Goal: Navigation & Orientation: Find specific page/section

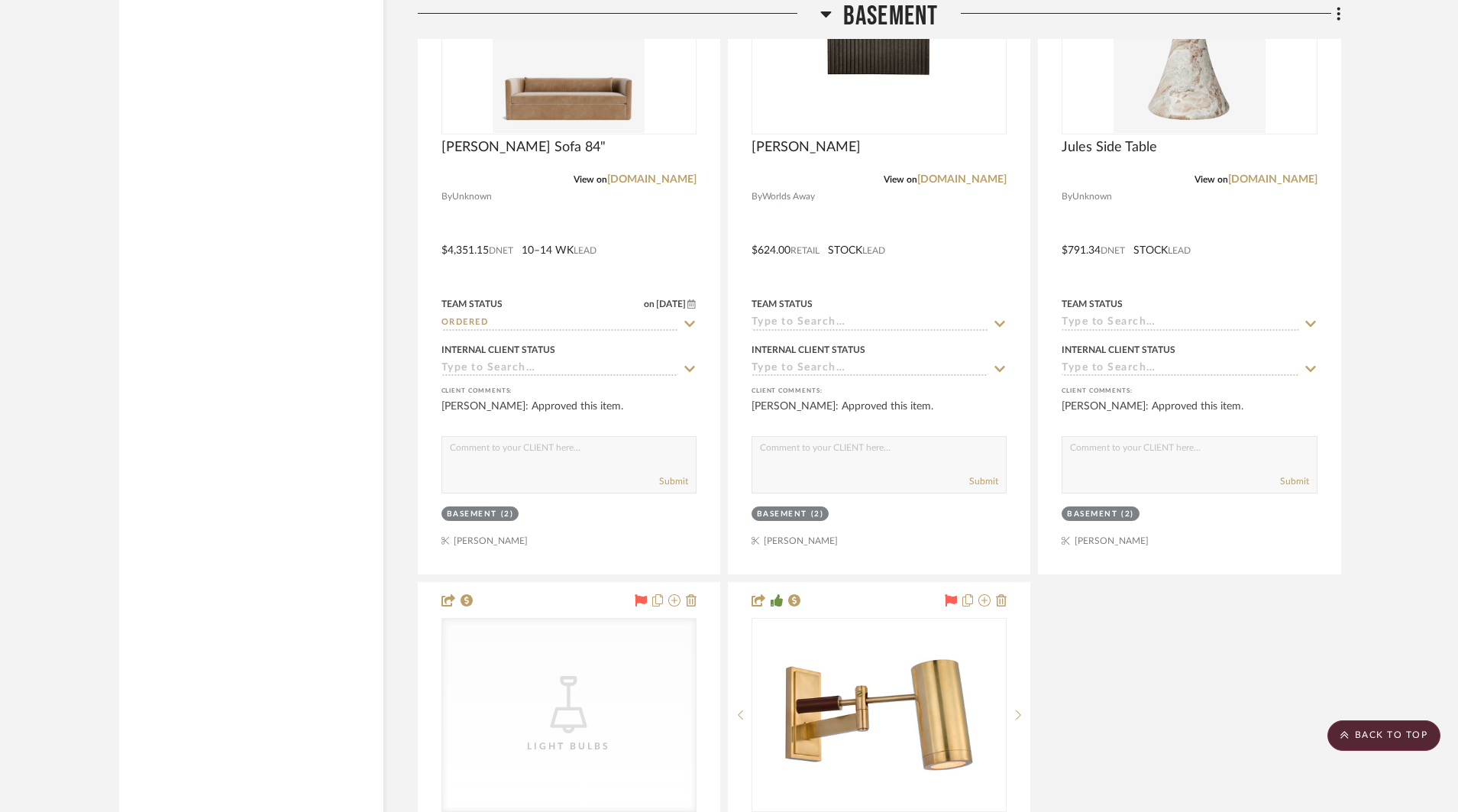
click at [824, 9] on icon at bounding box center [826, 14] width 11 height 19
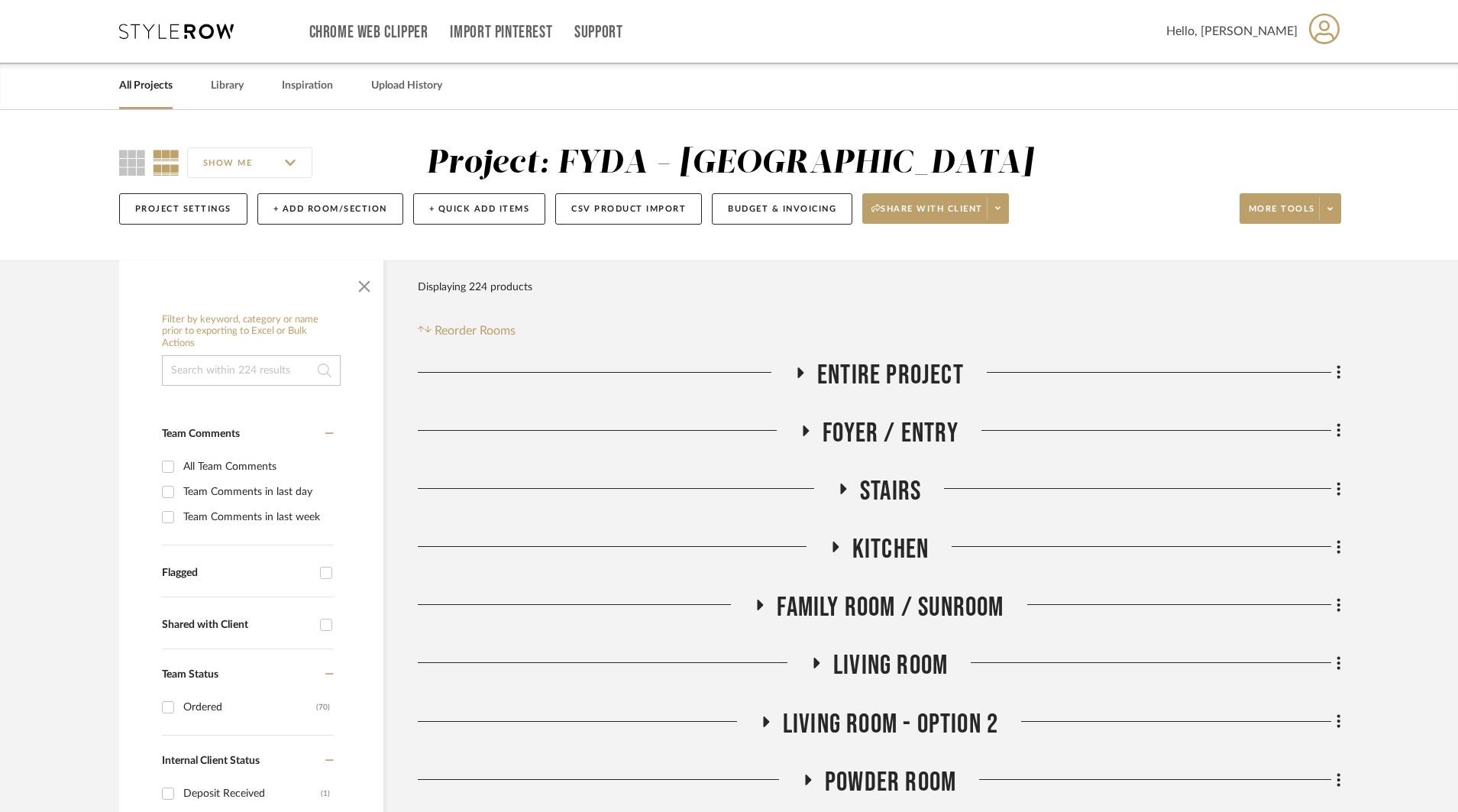
click at [156, 83] on link "All Projects" at bounding box center [146, 86] width 54 height 20
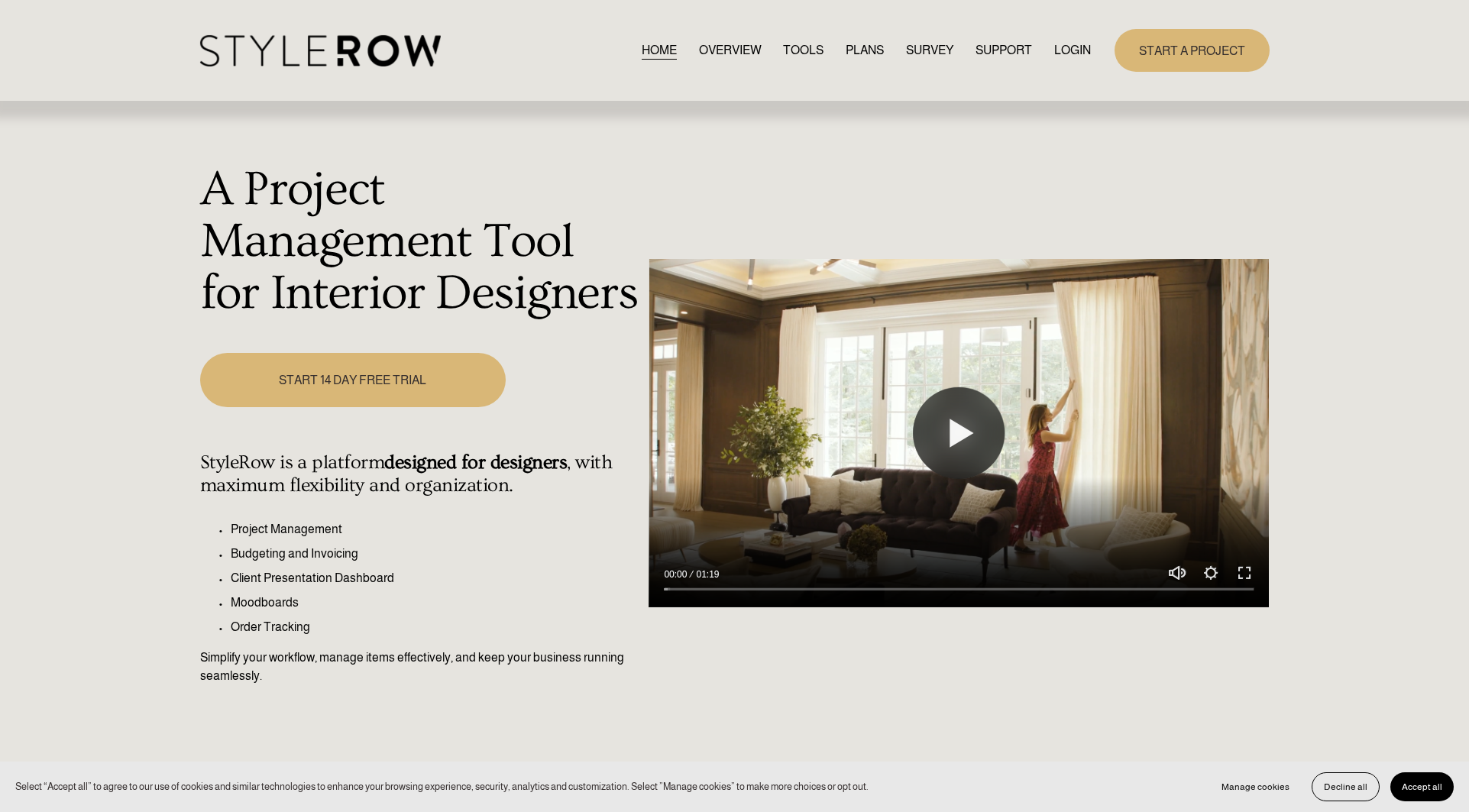
click at [1068, 50] on link "LOGIN" at bounding box center [1073, 51] width 37 height 20
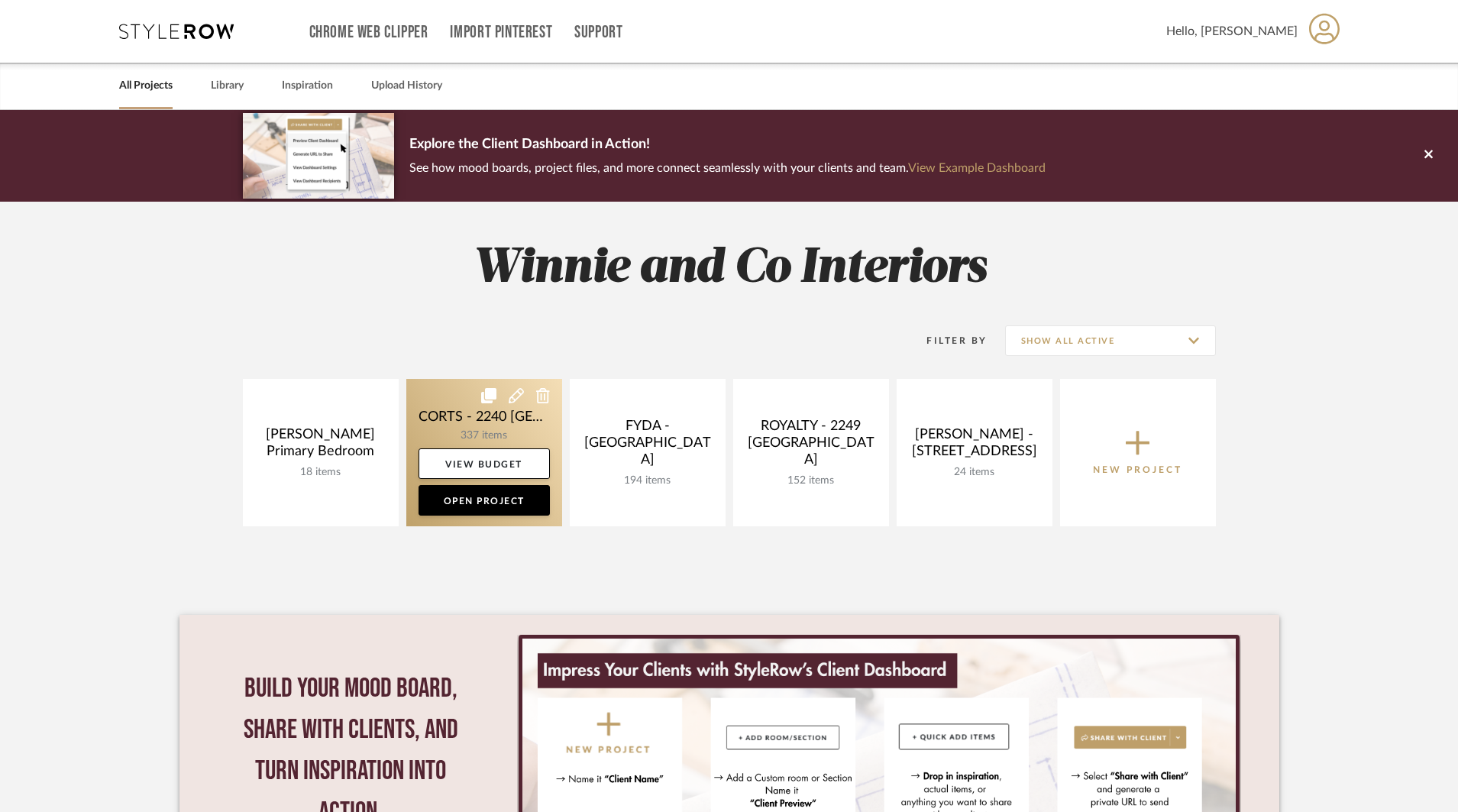
click at [505, 433] on link at bounding box center [484, 452] width 156 height 147
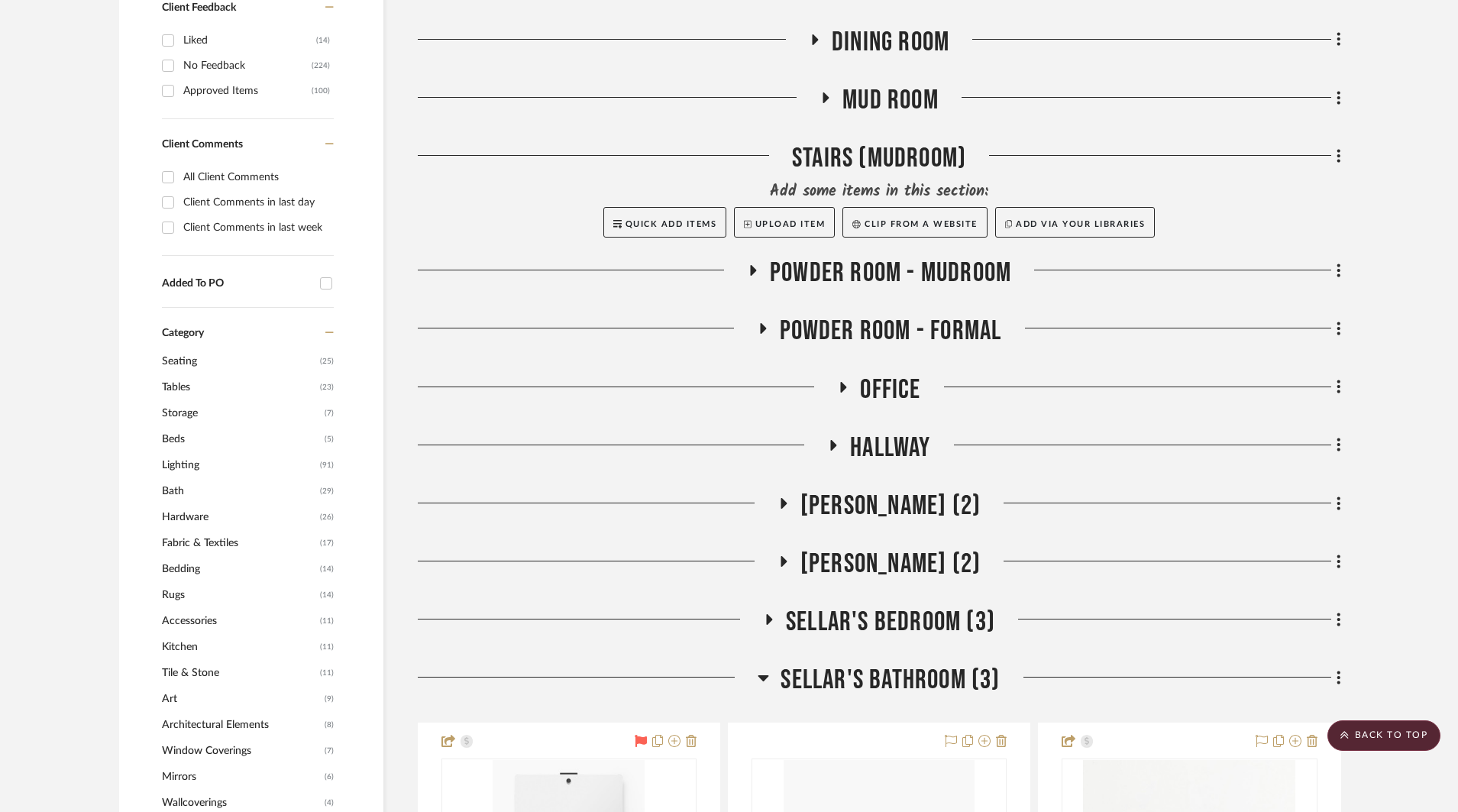
scroll to position [1074, 0]
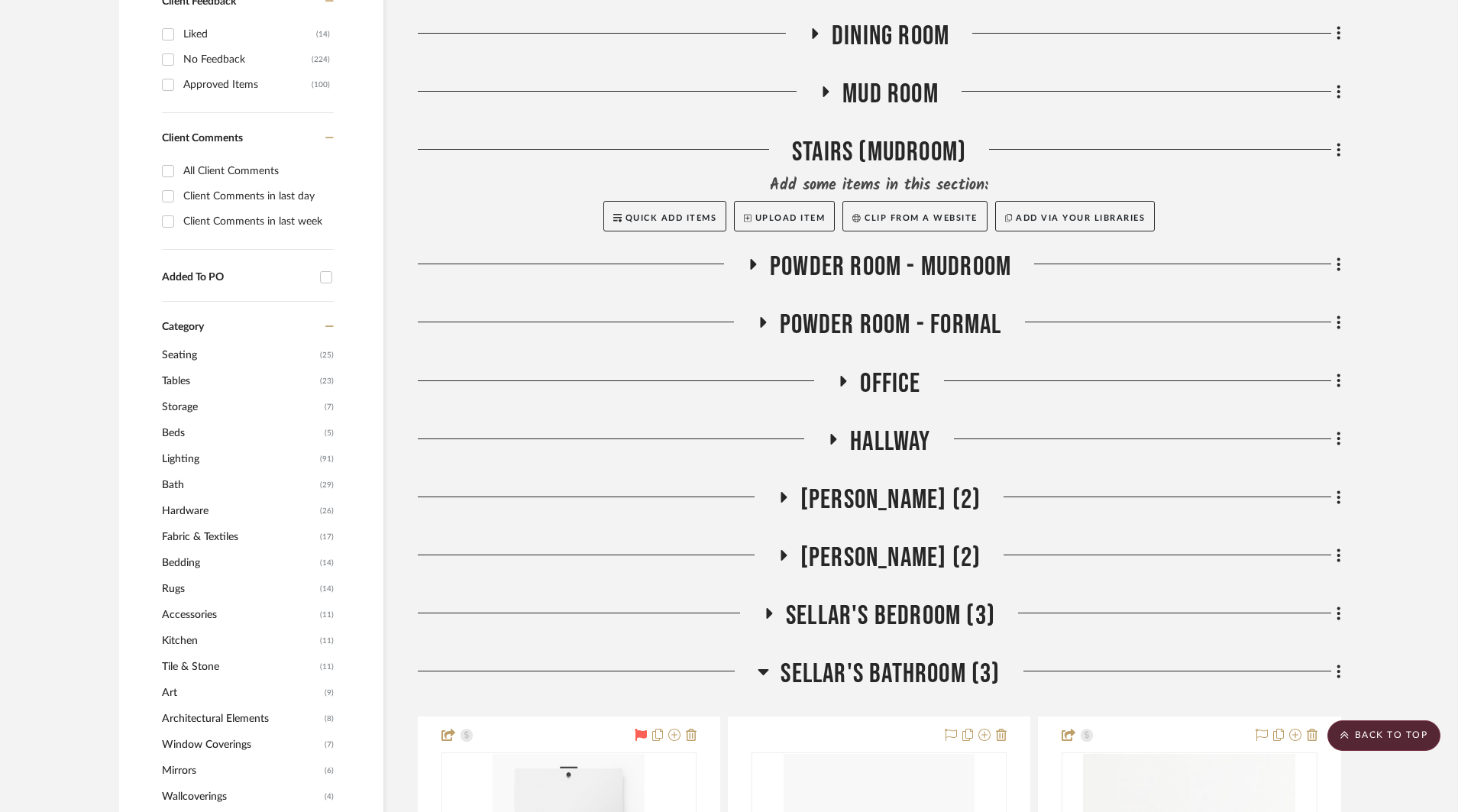
click at [775, 309] on h3 "Powder Room - Formal" at bounding box center [879, 324] width 245 height 32
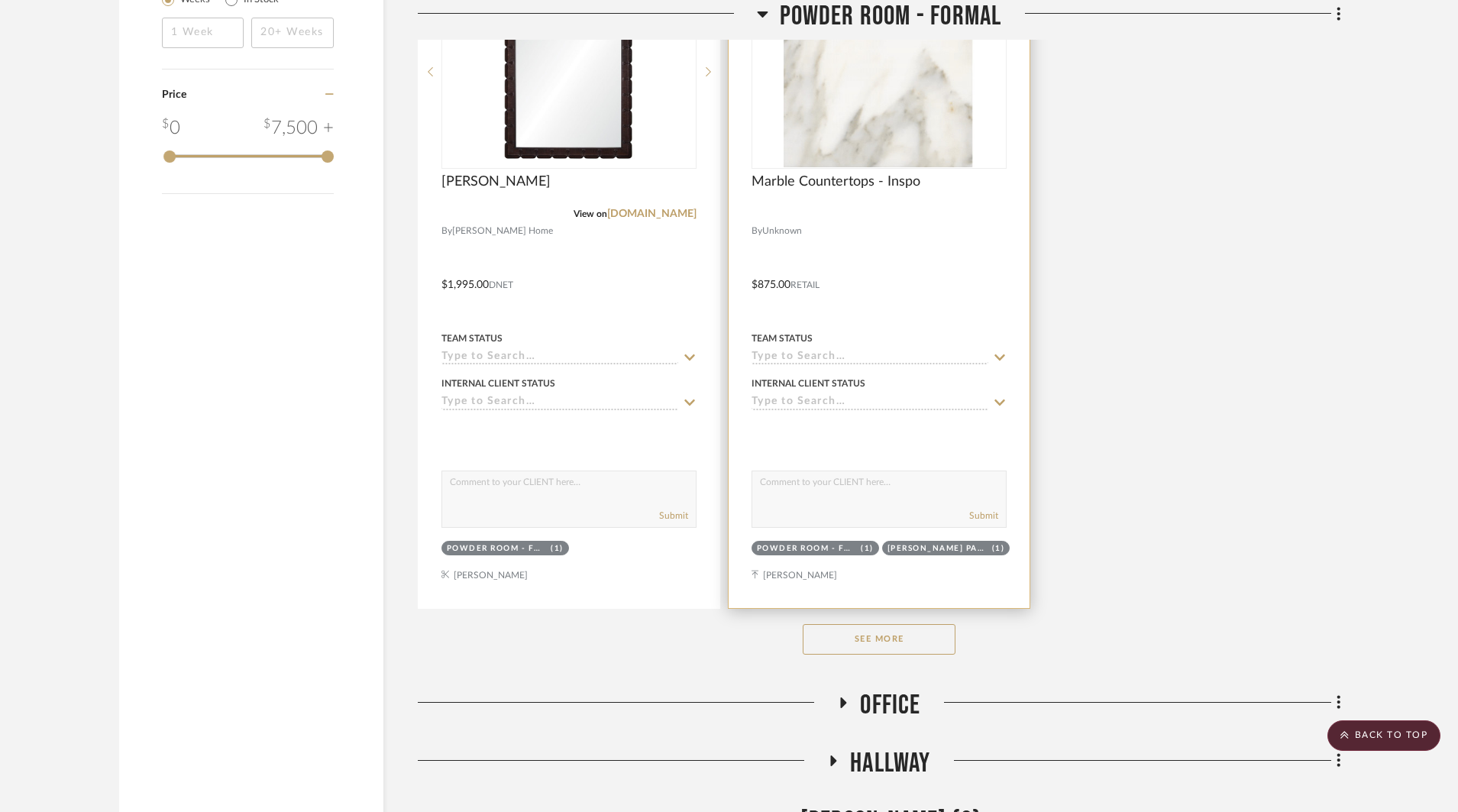
scroll to position [2865, 0]
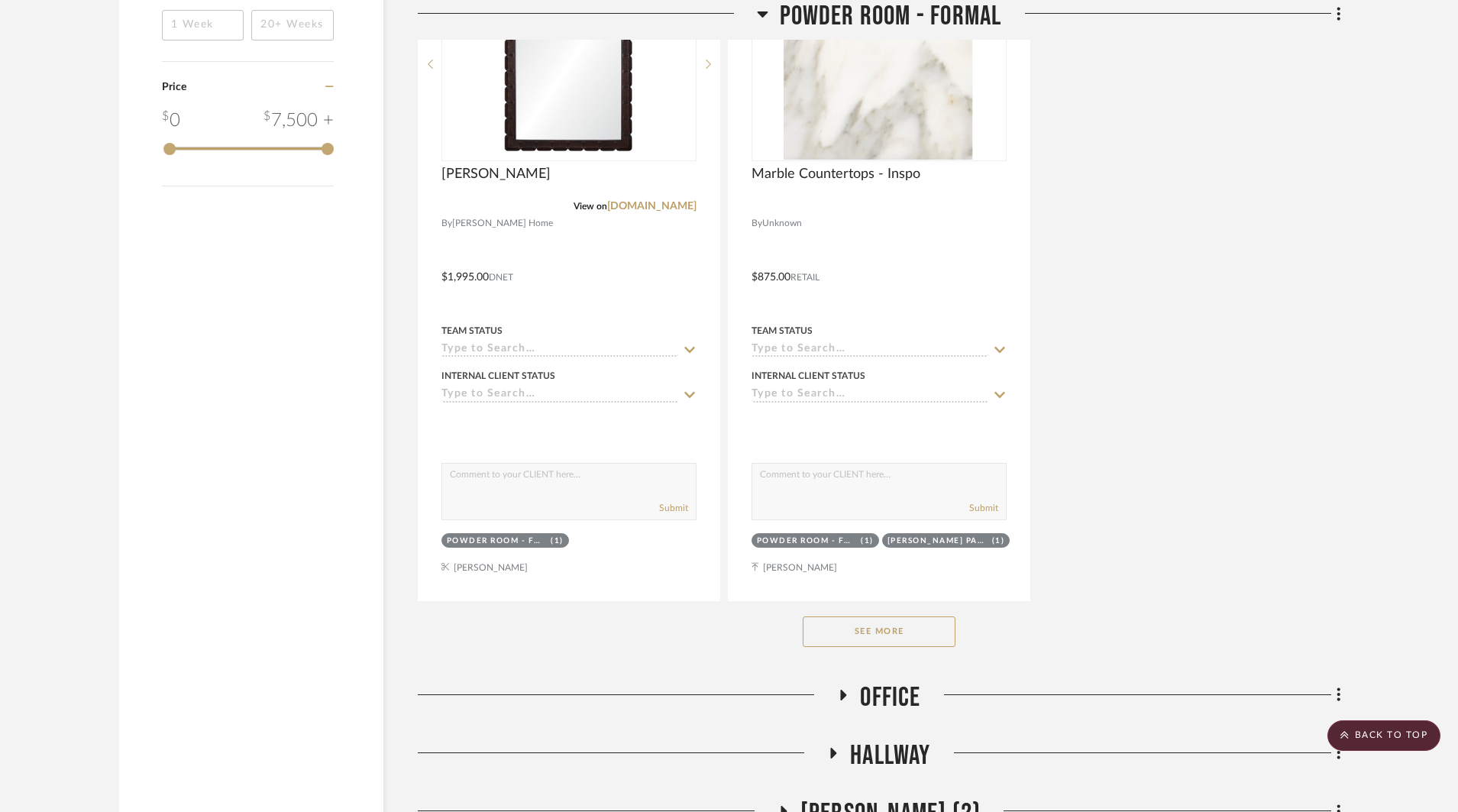
click at [888, 616] on button "See More" at bounding box center [879, 631] width 153 height 31
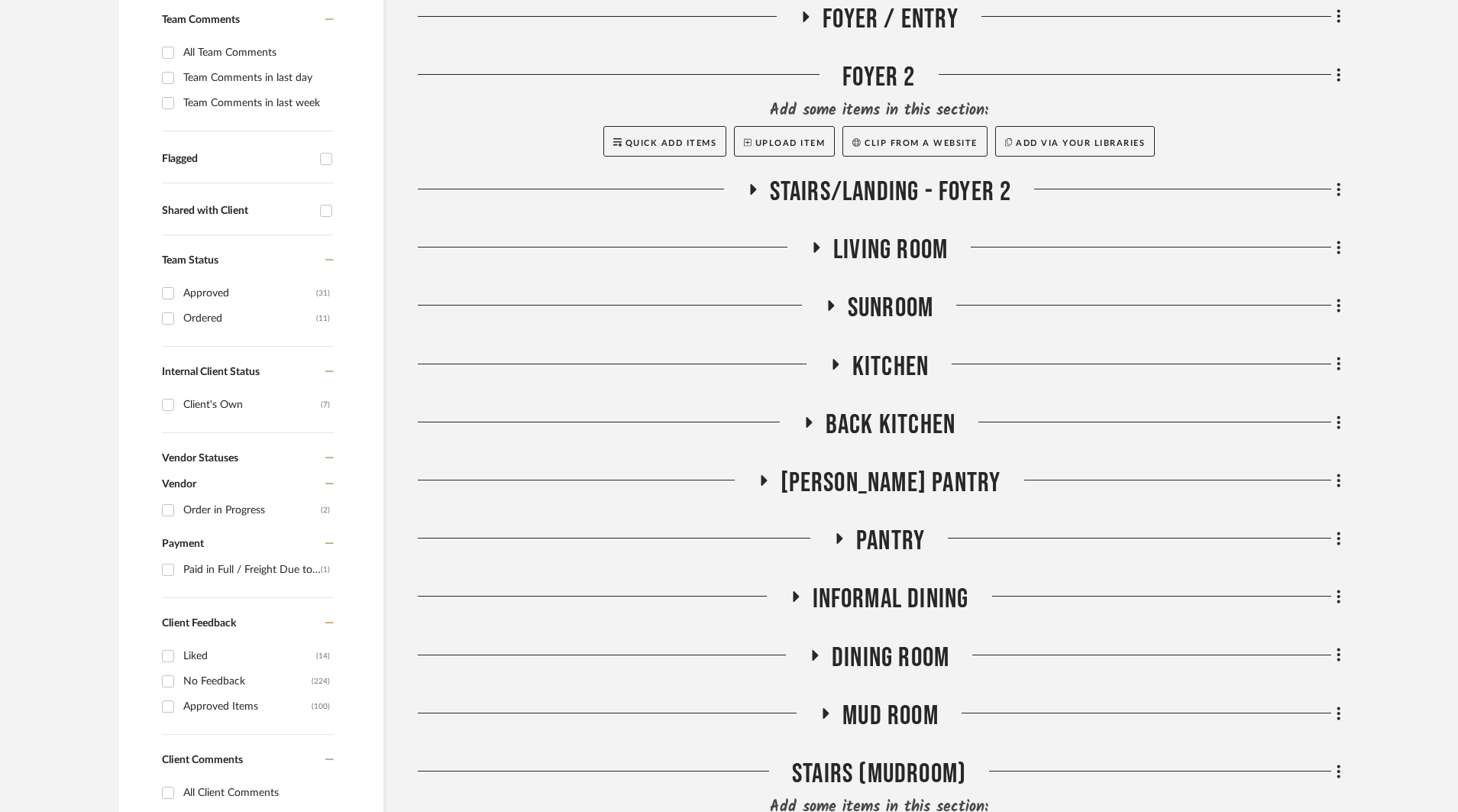
scroll to position [457, 0]
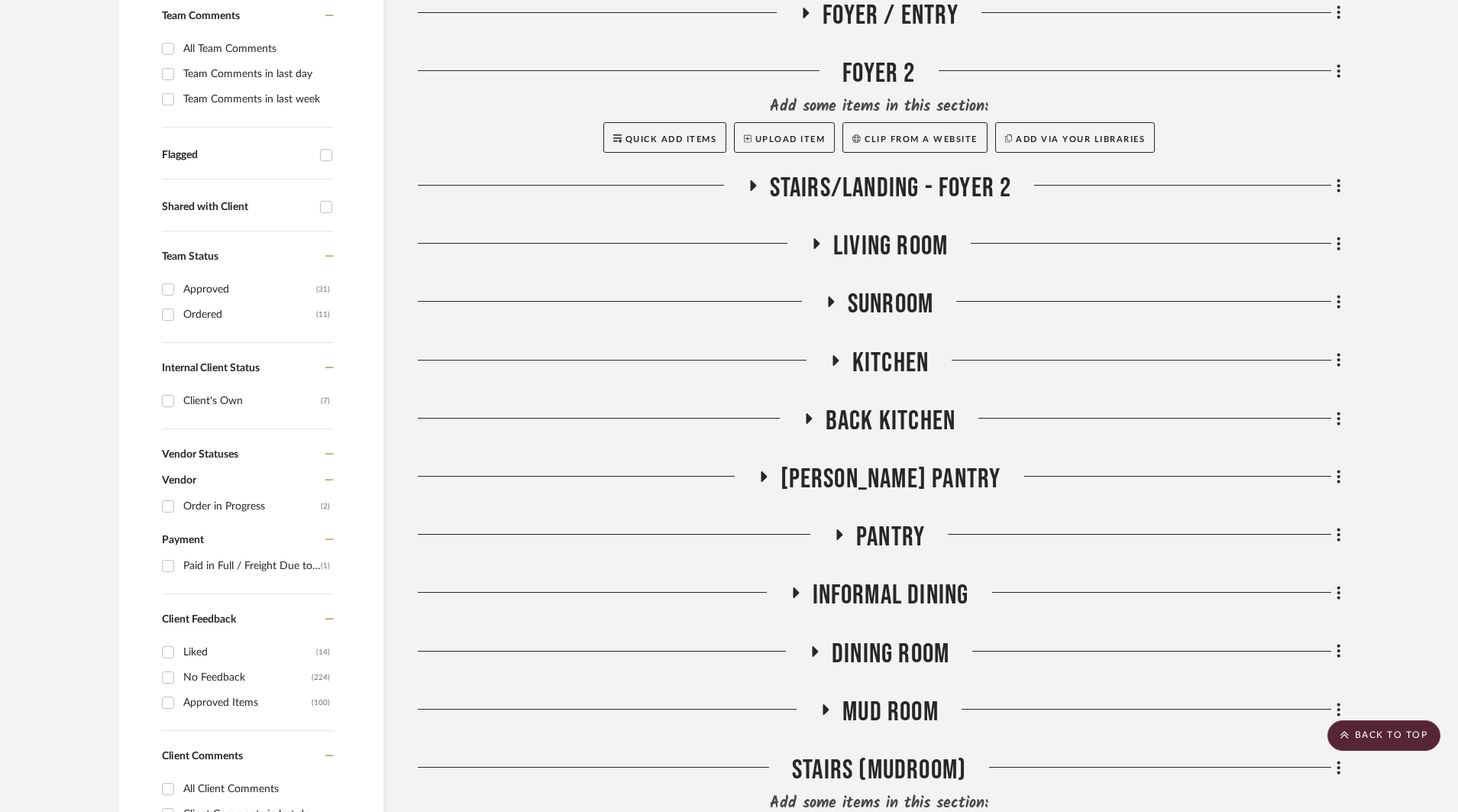
click at [772, 471] on icon at bounding box center [763, 476] width 19 height 11
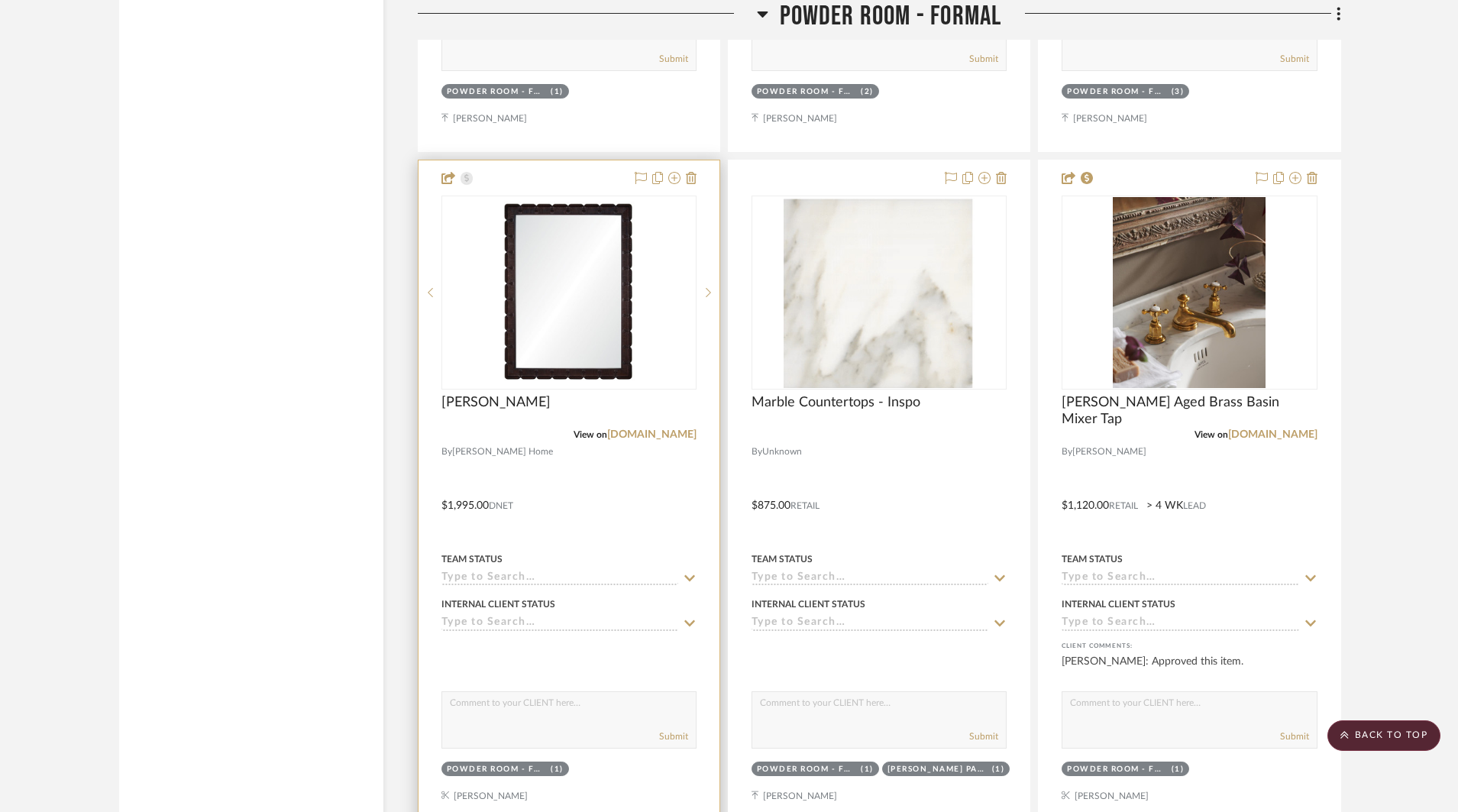
scroll to position [4737, 0]
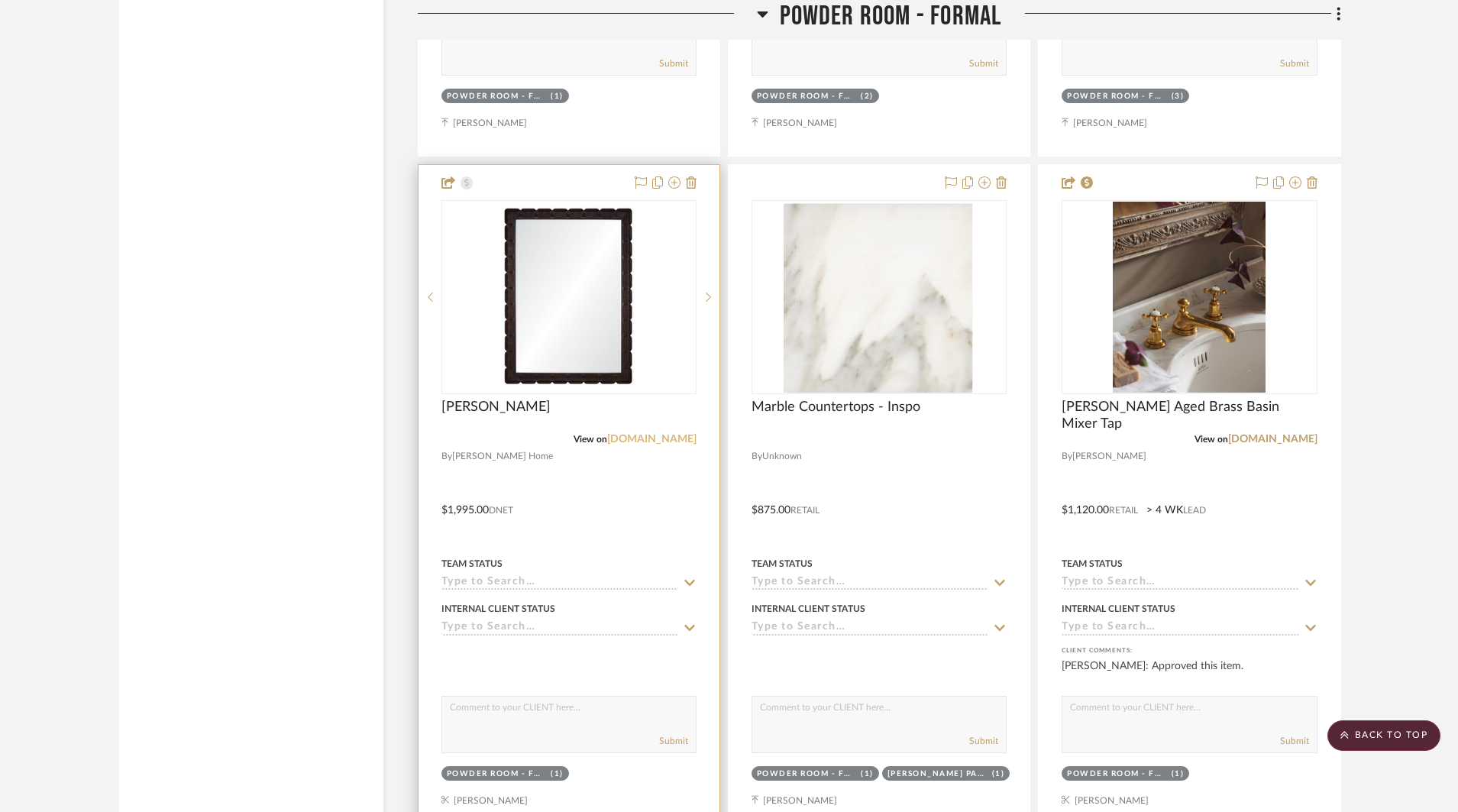
click at [656, 434] on link "ivyhome.com" at bounding box center [652, 439] width 89 height 11
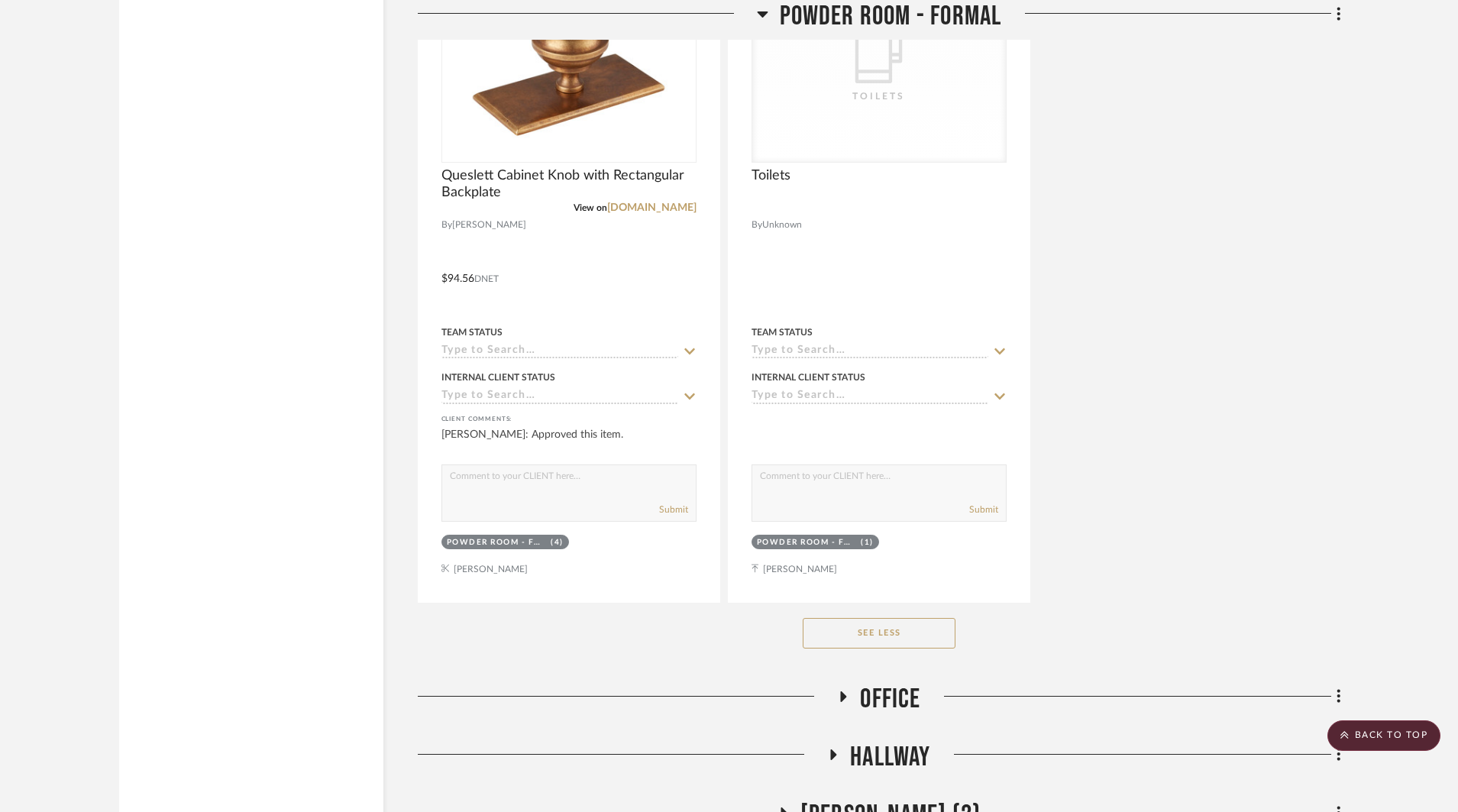
scroll to position [6332, 0]
